Goal: Information Seeking & Learning: Learn about a topic

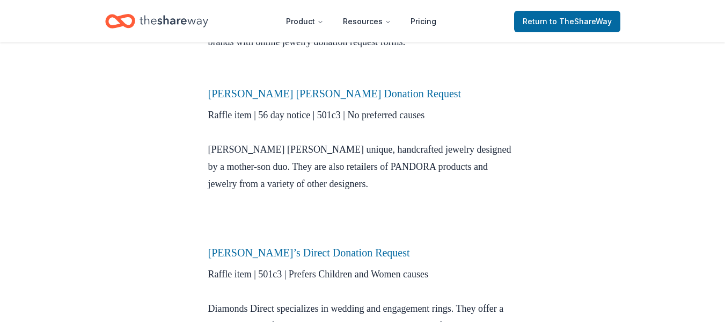
scroll to position [408, 0]
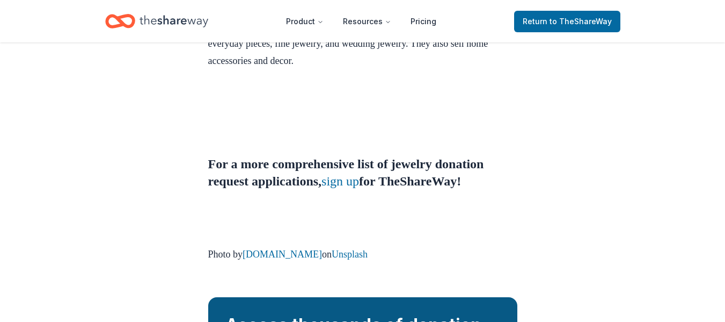
scroll to position [1009, 0]
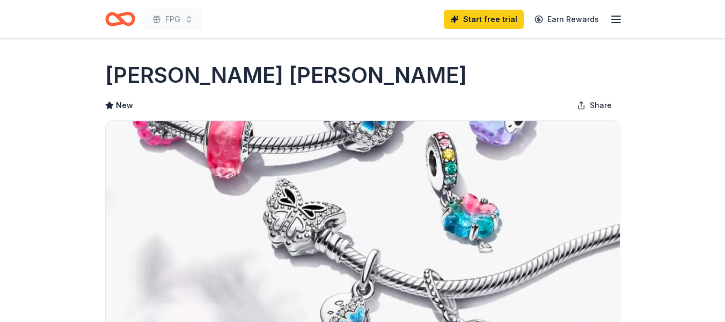
scroll to position [281, 0]
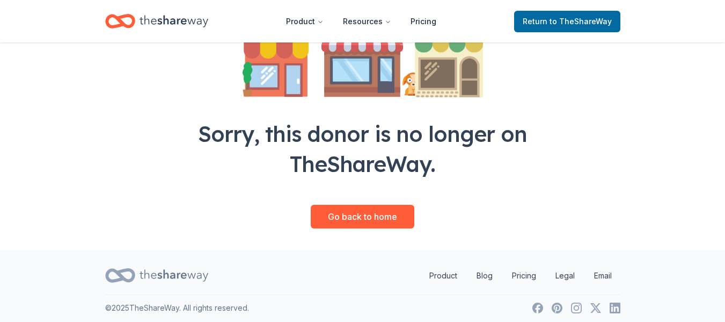
scroll to position [193, 0]
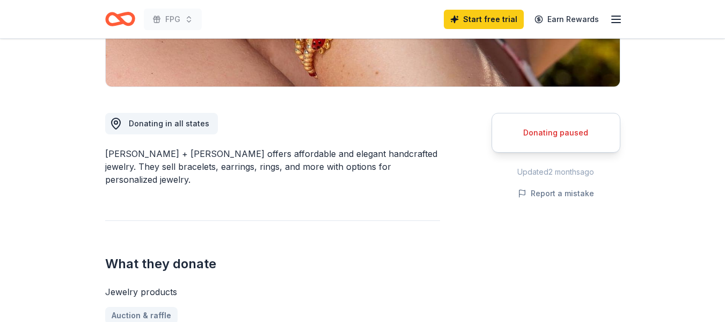
scroll to position [344, 0]
